Goal: Task Accomplishment & Management: Use online tool/utility

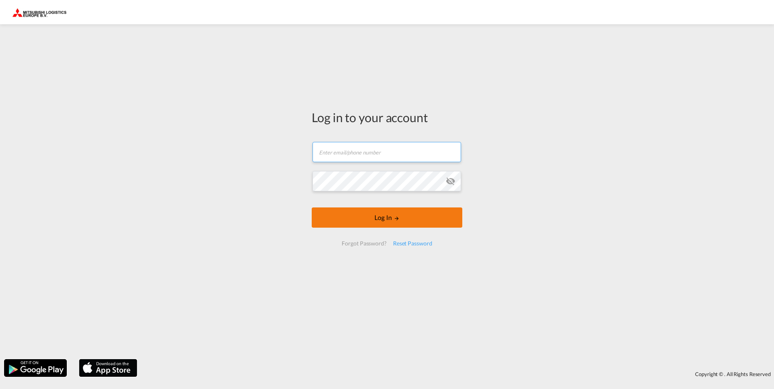
type input "[EMAIL_ADDRESS][DOMAIN_NAME]"
click at [389, 223] on button "Log In" at bounding box center [387, 218] width 151 height 20
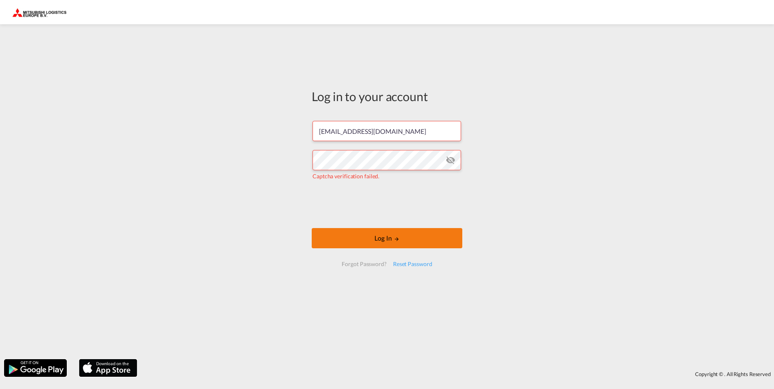
click at [360, 239] on button "Log In" at bounding box center [387, 238] width 151 height 20
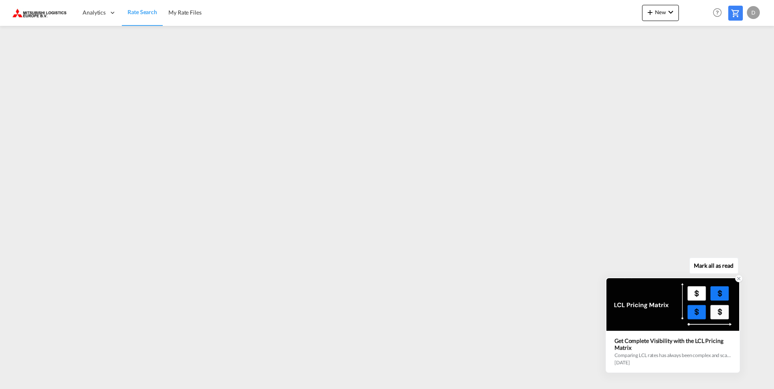
click at [737, 280] on icon at bounding box center [738, 279] width 3 height 3
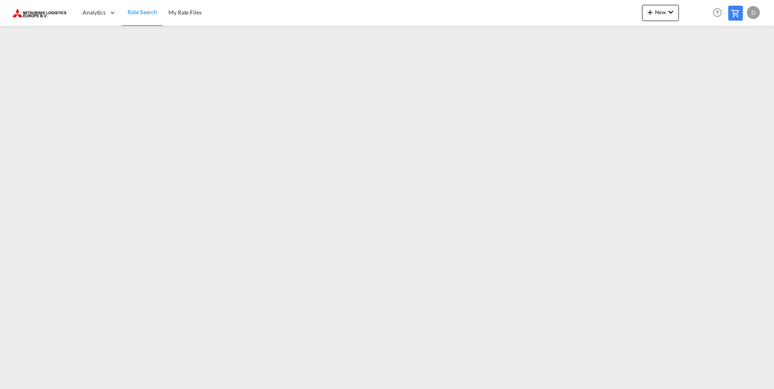
click at [751, 13] on div "D" at bounding box center [753, 12] width 13 height 13
click at [739, 59] on button "Logout" at bounding box center [744, 62] width 53 height 16
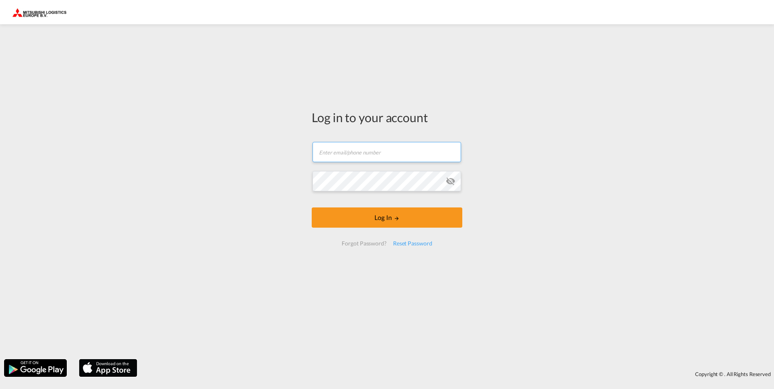
type input "[EMAIL_ADDRESS][DOMAIN_NAME]"
